Goal: Ask a question

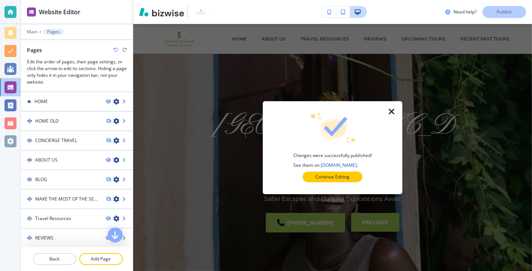
scroll to position [155, 0]
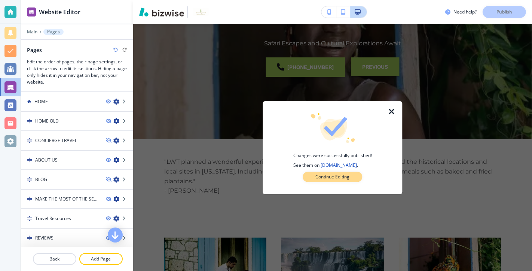
click at [338, 175] on p "Continue Editing" at bounding box center [333, 176] width 34 height 7
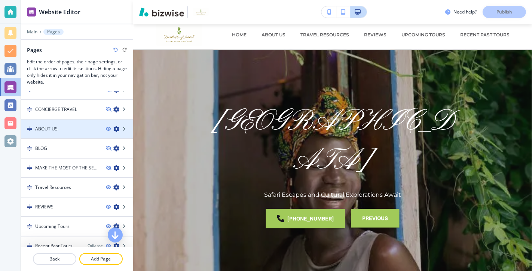
scroll to position [39, 0]
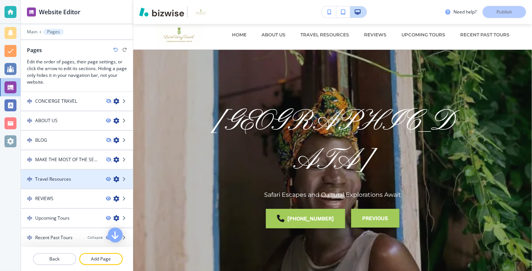
click at [79, 175] on div "Travel Resources" at bounding box center [60, 178] width 79 height 7
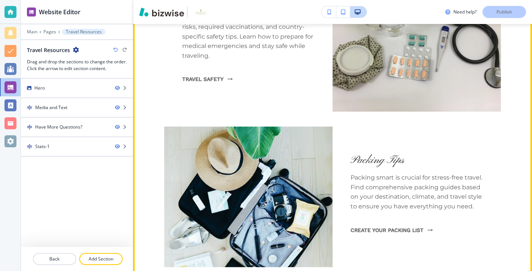
scroll to position [509, 0]
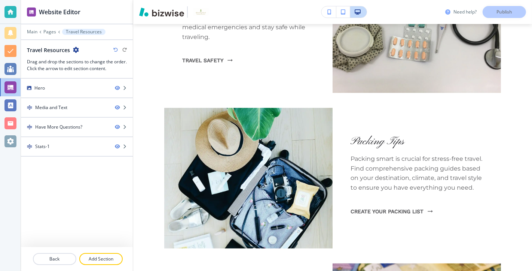
click at [460, 12] on h3 "Need help?" at bounding box center [464, 12] width 23 height 7
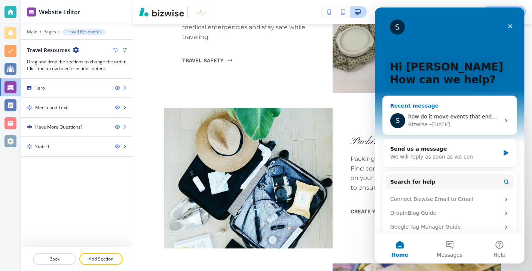
scroll to position [6, 0]
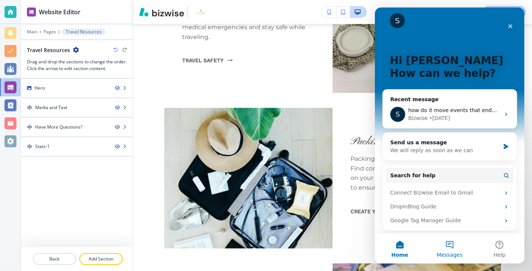
click at [451, 243] on button "Messages" at bounding box center [449, 248] width 50 height 30
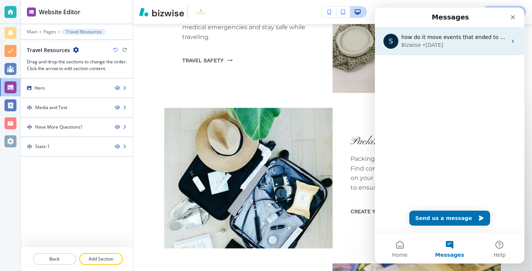
click at [436, 38] on span "how do it move events that ended to another page?" at bounding box center [469, 37] width 137 height 6
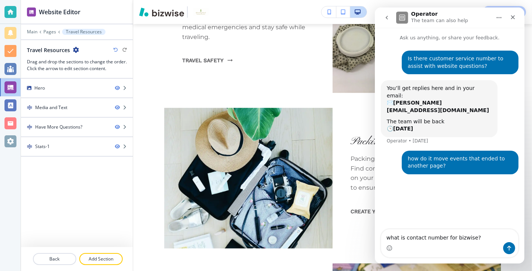
type textarea "what is contact number for bizwise?"
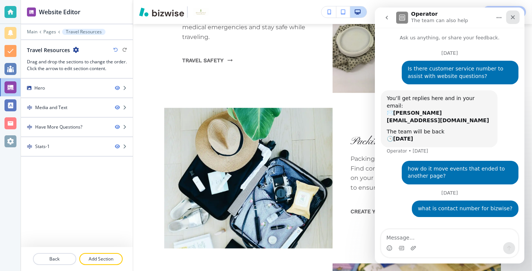
click at [515, 14] on icon "Close" at bounding box center [513, 17] width 6 height 6
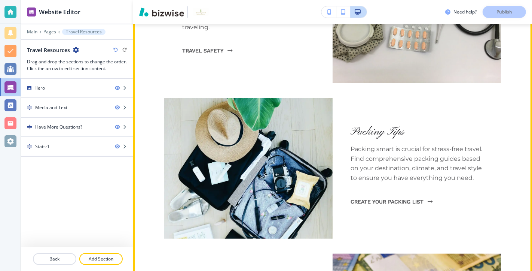
scroll to position [514, 0]
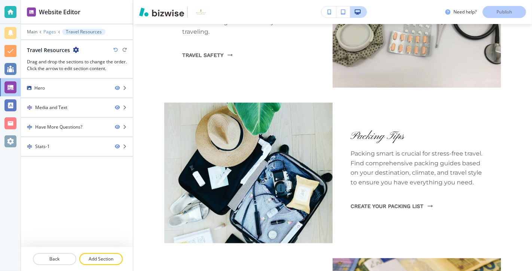
click at [50, 31] on p "Pages" at bounding box center [49, 31] width 13 height 5
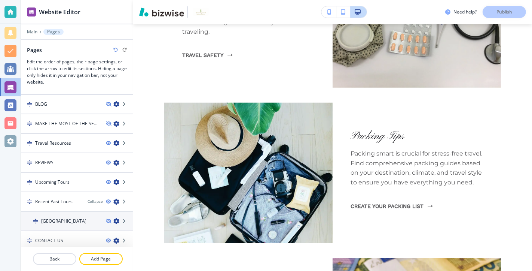
scroll to position [76, 0]
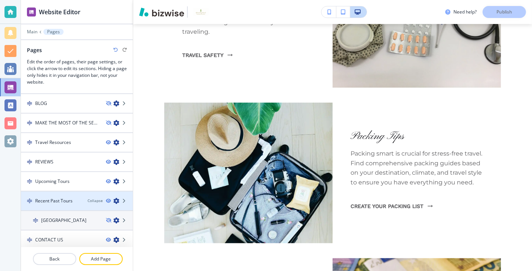
click at [80, 197] on div "Recent Past Tours" at bounding box center [51, 200] width 61 height 7
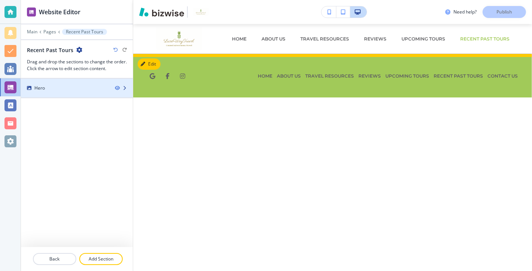
click at [85, 85] on div "Hero" at bounding box center [65, 88] width 88 height 7
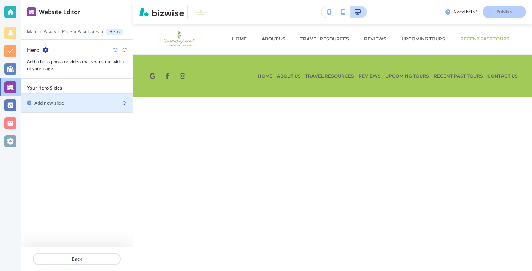
click at [93, 100] on div "Add new slide" at bounding box center [68, 103] width 95 height 7
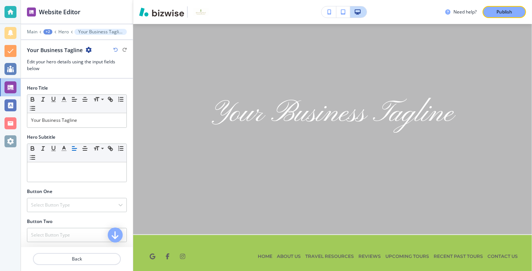
scroll to position [67, 0]
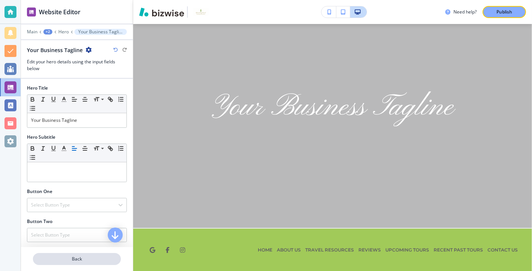
click at [85, 255] on button "Back" at bounding box center [77, 259] width 88 height 12
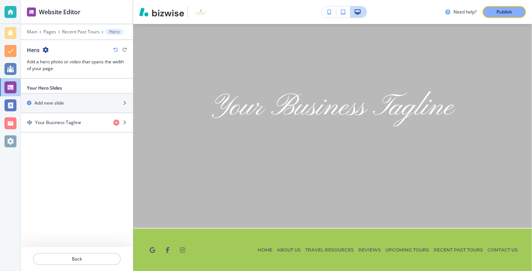
scroll to position [30, 0]
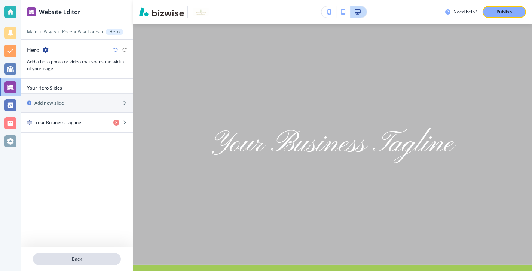
click at [75, 257] on p "Back" at bounding box center [77, 258] width 86 height 7
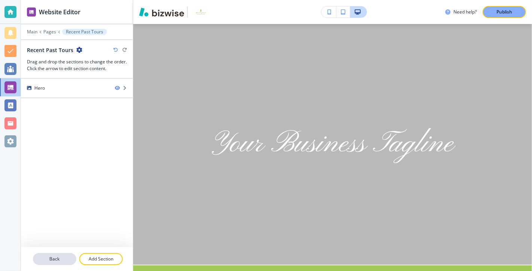
click at [58, 257] on p "Back" at bounding box center [55, 258] width 42 height 7
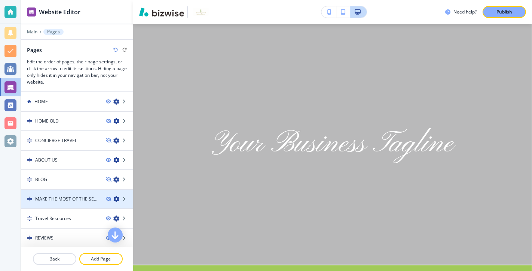
click at [86, 198] on h4 "MAKE THE MOST OF THE SEASON BY FOLLOWING THESE SIMPLE GUIDELINES" at bounding box center [67, 198] width 65 height 7
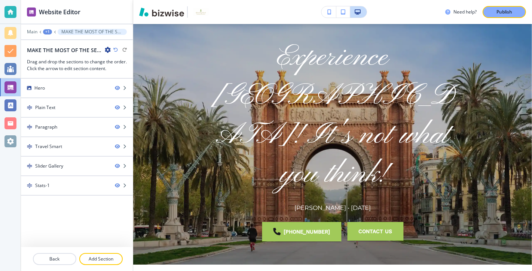
scroll to position [0, 0]
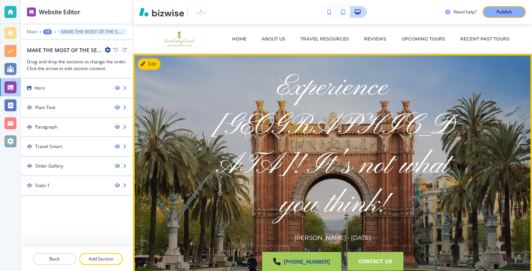
click at [303, 251] on link "(470) 446-9709" at bounding box center [301, 260] width 79 height 19
click at [372, 251] on button "Contact Us" at bounding box center [375, 260] width 56 height 19
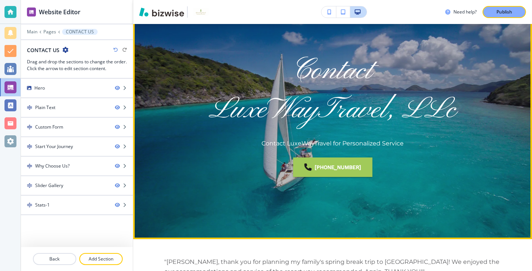
scroll to position [52, 0]
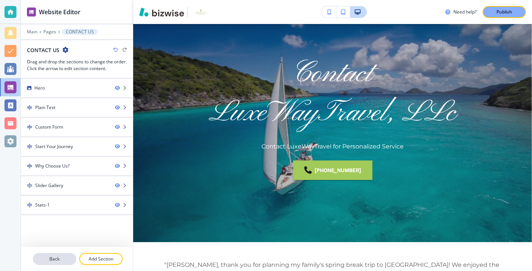
click at [58, 259] on p "Back" at bounding box center [55, 258] width 42 height 7
click at [52, 258] on p "Back" at bounding box center [55, 258] width 42 height 7
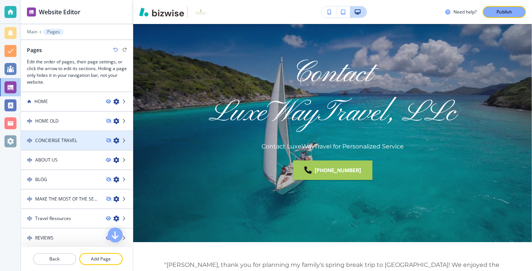
click at [84, 137] on div "CONCIERGE TRAVEL" at bounding box center [60, 140] width 79 height 7
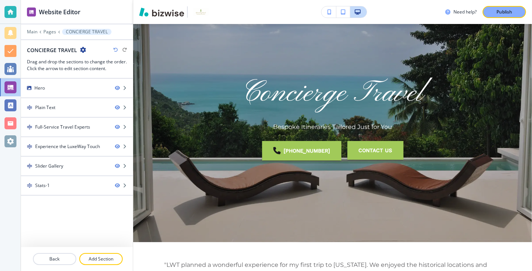
scroll to position [0, 0]
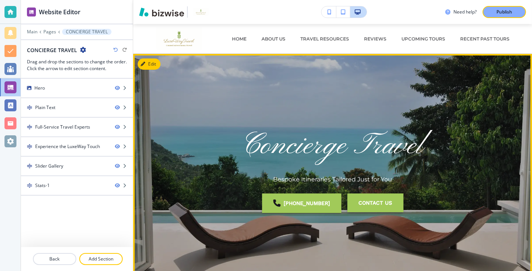
click at [368, 204] on button "Contact Us" at bounding box center [375, 202] width 56 height 19
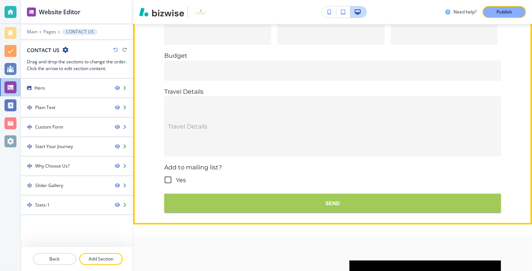
scroll to position [484, 0]
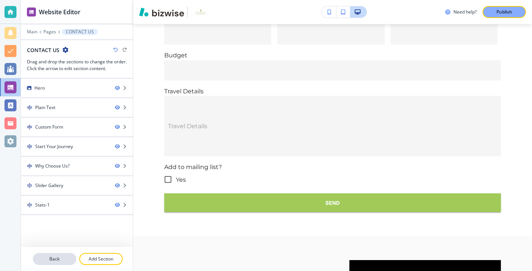
click at [54, 258] on p "Back" at bounding box center [55, 258] width 42 height 7
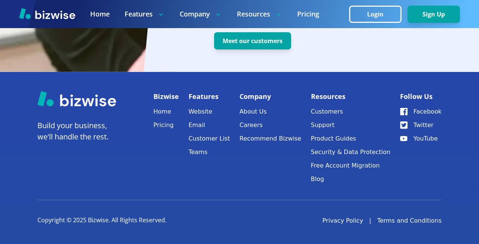
scroll to position [2195, 0]
click at [362, 120] on button "Support" at bounding box center [351, 125] width 80 height 10
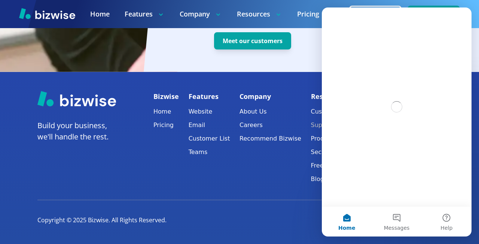
scroll to position [0, 0]
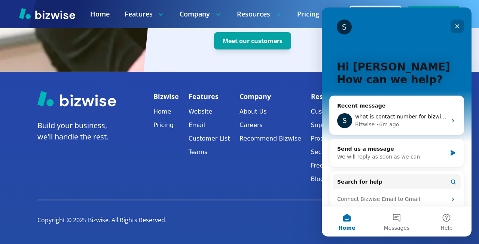
click at [458, 27] on icon "Close" at bounding box center [457, 26] width 4 height 4
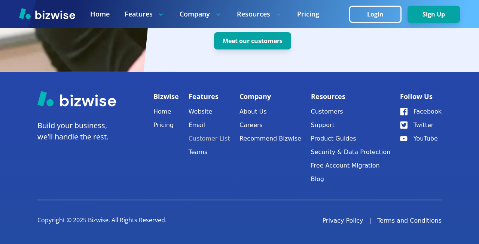
scroll to position [2134, 0]
click at [179, 117] on link "Home" at bounding box center [165, 111] width 25 height 10
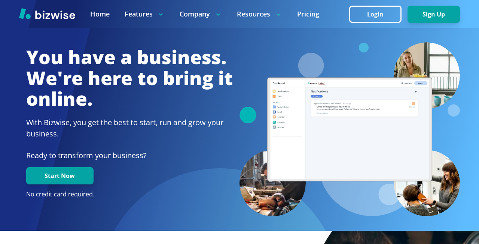
scroll to position [0, 0]
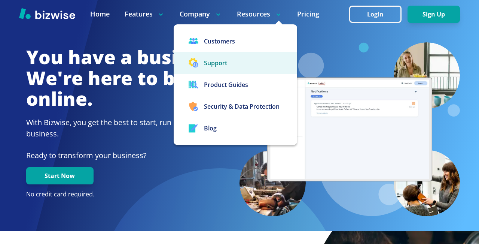
click at [255, 74] on button "Support" at bounding box center [235, 63] width 123 height 22
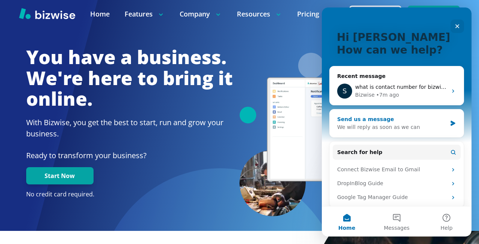
scroll to position [35, 0]
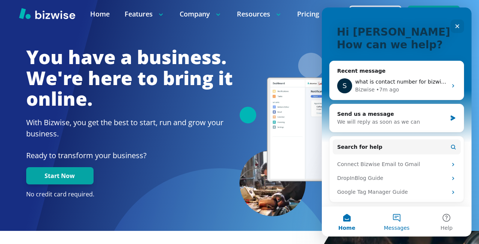
click at [400, 224] on button "Messages" at bounding box center [397, 221] width 50 height 30
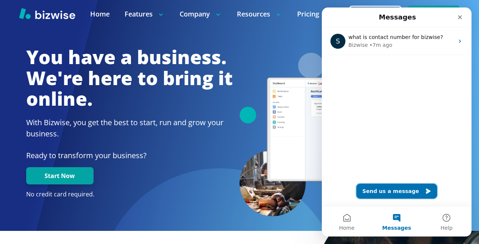
click at [394, 187] on button "Send us a message" at bounding box center [396, 190] width 81 height 15
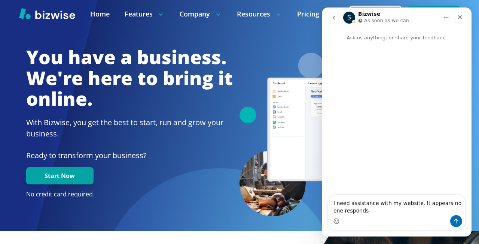
type textarea "I need assistance with my website. It appears no one responds?"
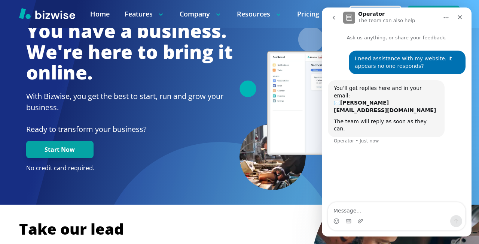
scroll to position [30, 0]
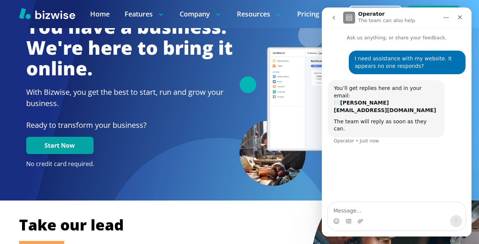
click at [445, 18] on icon "Home" at bounding box center [446, 18] width 6 height 6
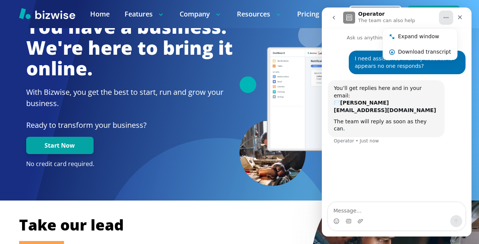
click at [274, 68] on div at bounding box center [349, 99] width 220 height 174
click at [193, 168] on div "You have a business. We're here to bring it online. With Bizwise, you get the b…" at bounding box center [129, 91] width 207 height 151
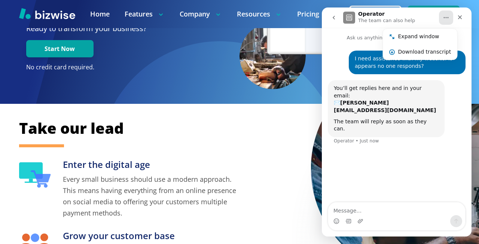
scroll to position [99, 0]
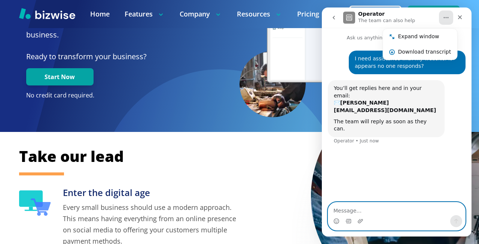
click at [358, 210] on textarea "Message…" at bounding box center [396, 208] width 137 height 13
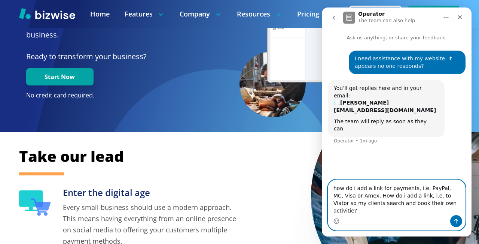
click at [367, 203] on textarea "how do i add a link for payments, i.e. PayPal, MC, Visa or Amex. How do i add a…" at bounding box center [396, 197] width 137 height 35
type textarea "how do i add a link for payments, i.e. PayPal, MC, Visa or Amex? How do i add a…"
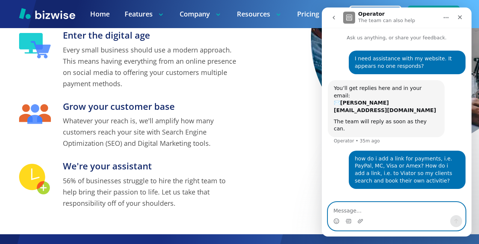
scroll to position [250, 0]
